Goal: Task Accomplishment & Management: Complete application form

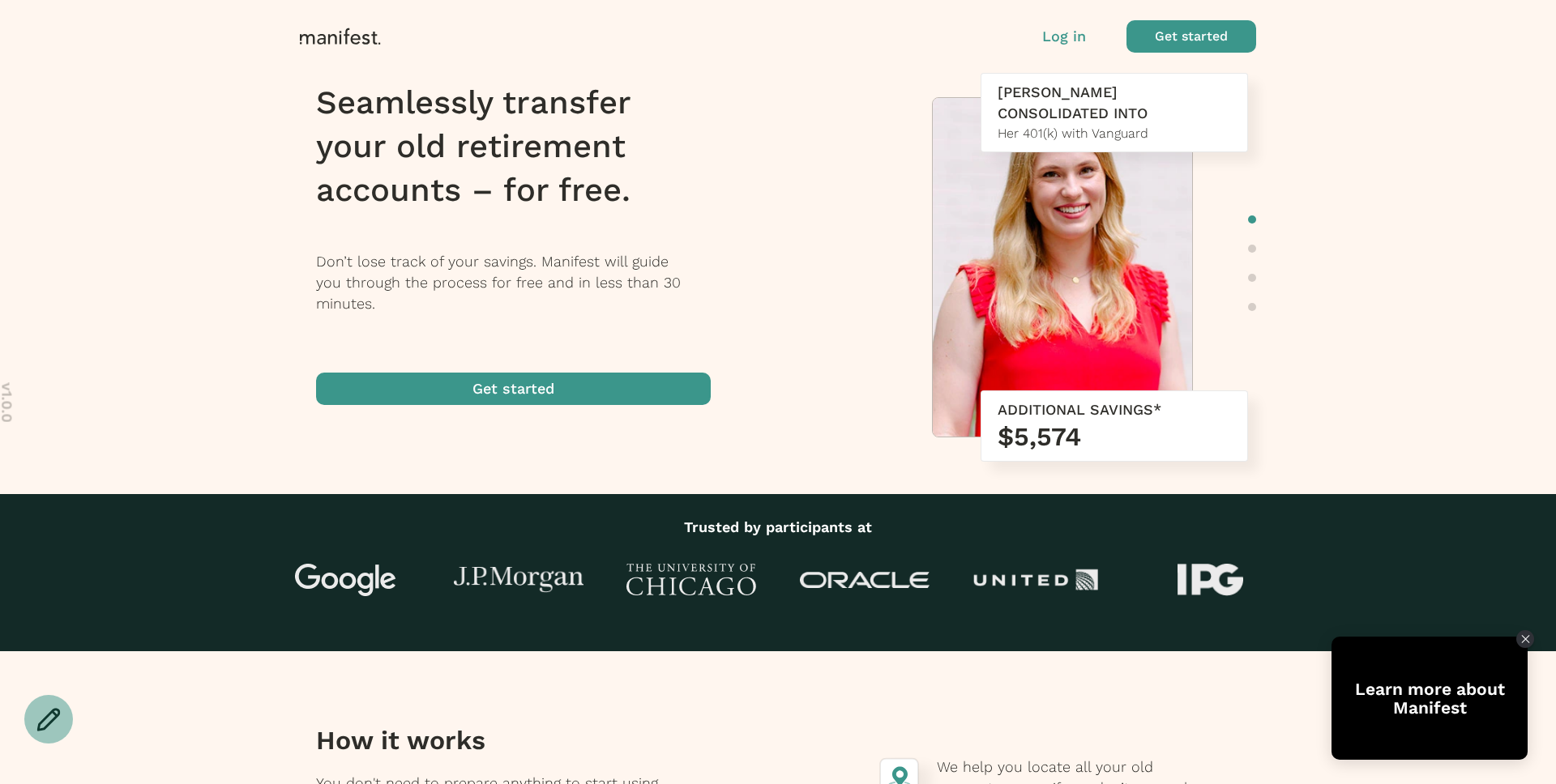
click at [1177, 43] on span "button" at bounding box center [1191, 37] width 129 height 33
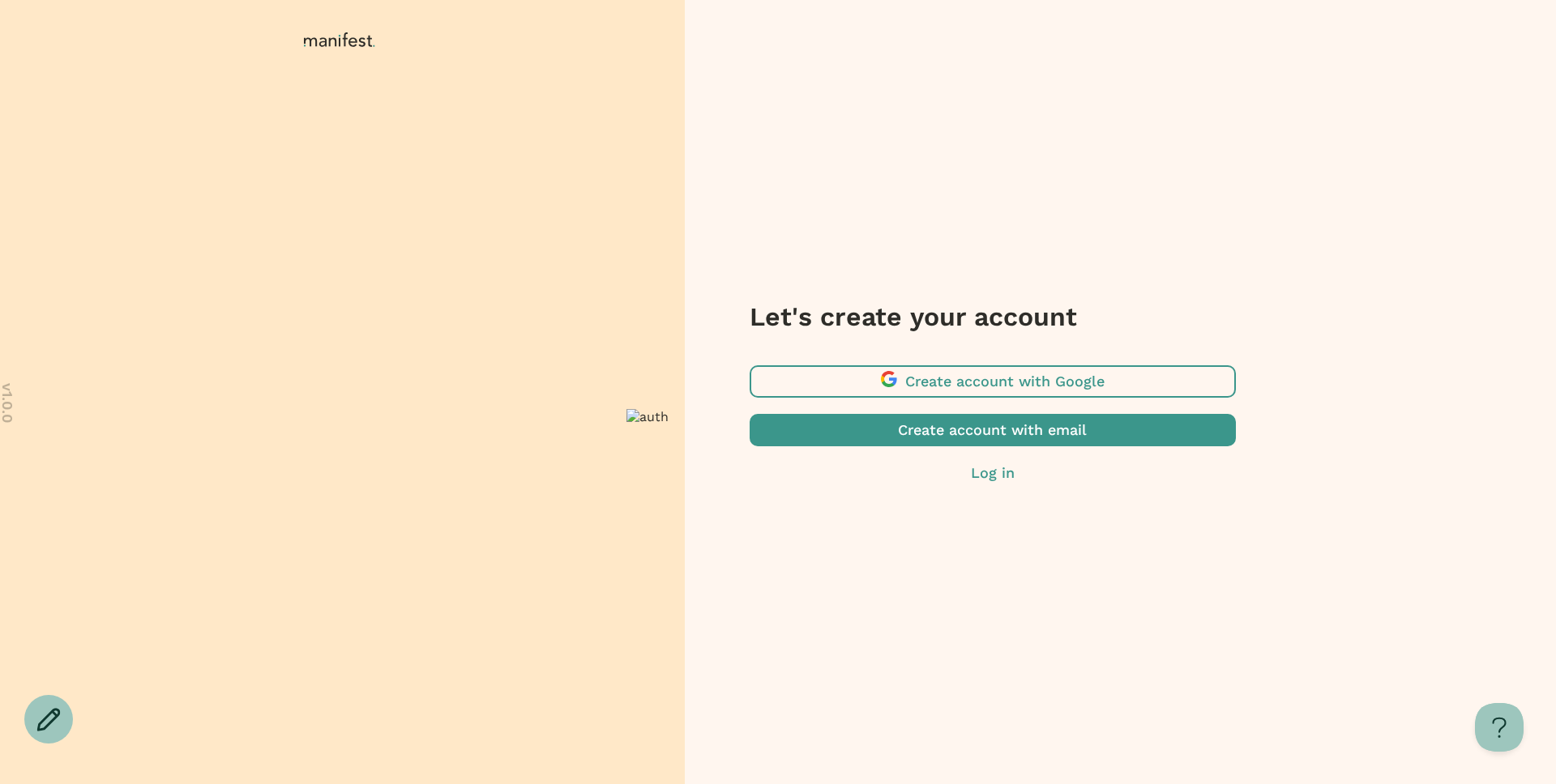
click at [949, 382] on span "button" at bounding box center [993, 382] width 486 height 33
